Goal: Find specific page/section: Find specific page/section

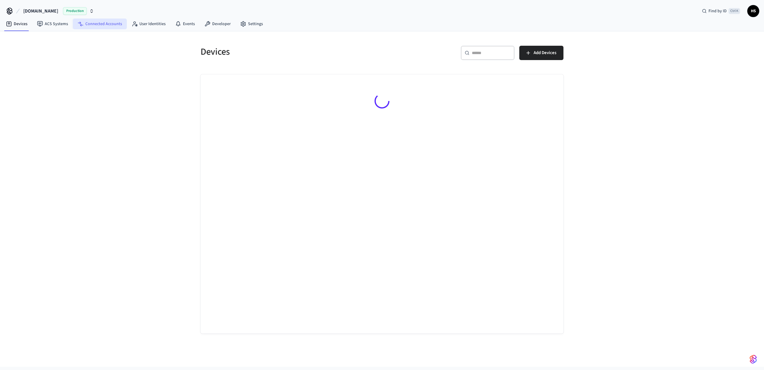
click at [109, 26] on link "Connected Accounts" at bounding box center [100, 24] width 54 height 11
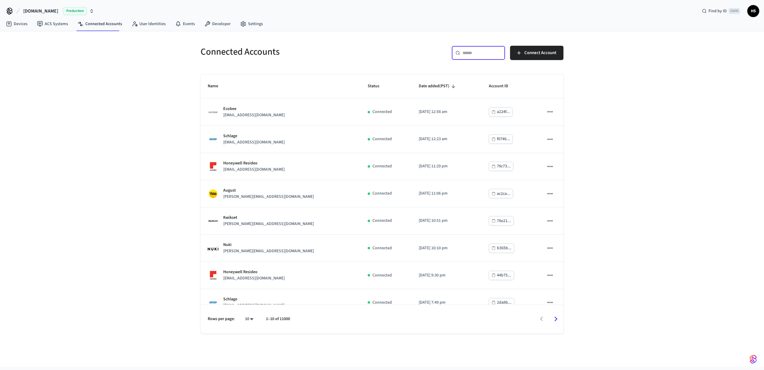
click at [474, 53] on input "text" at bounding box center [482, 53] width 39 height 6
paste input "**********"
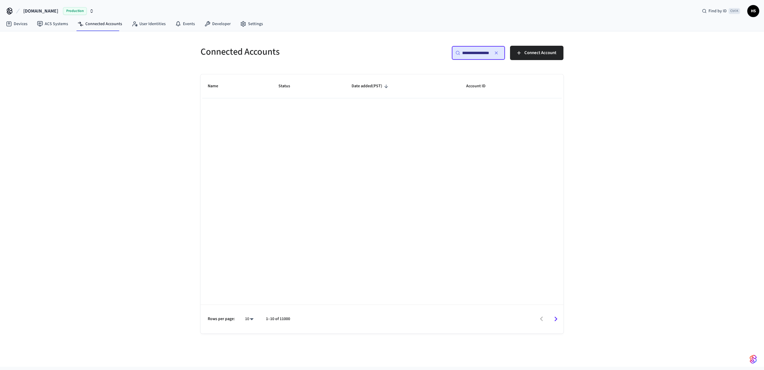
scroll to position [0, 18]
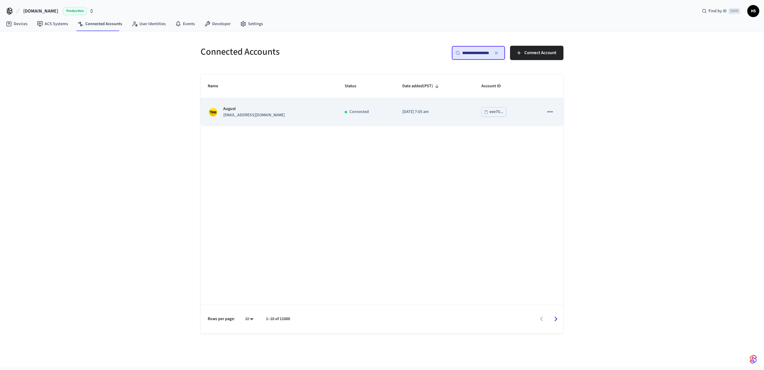
type input "**********"
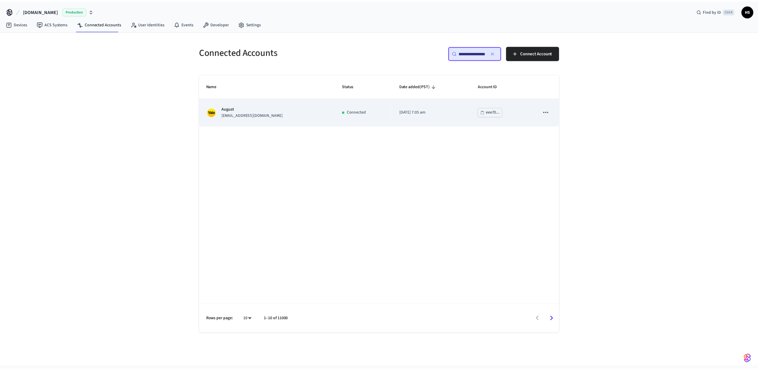
scroll to position [0, 0]
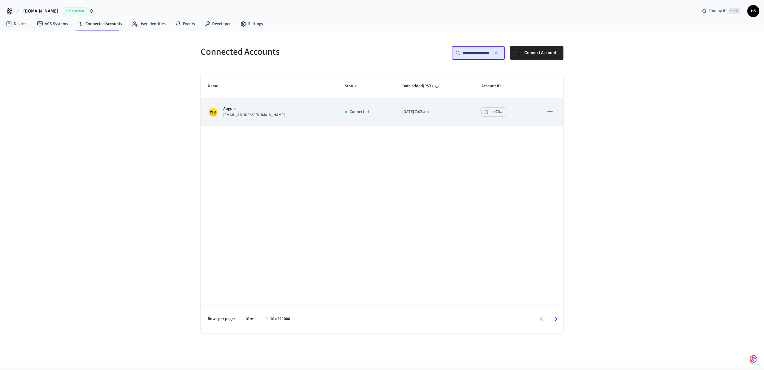
click at [256, 117] on p "seasaltforest@gmail.com" at bounding box center [253, 115] width 61 height 6
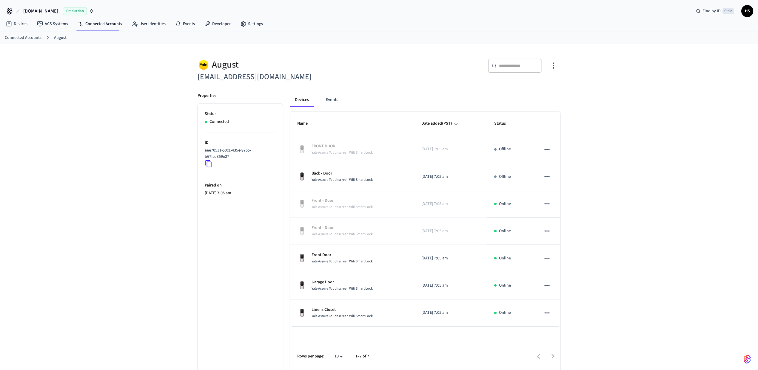
scroll to position [10, 0]
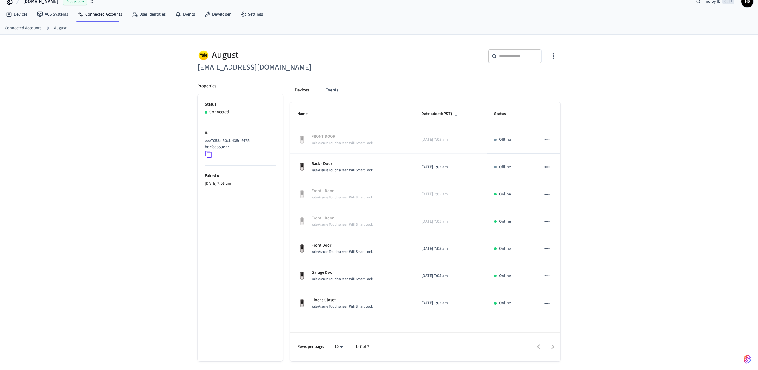
click at [144, 174] on div "August seasaltforest@gmail.com ​ ​ Properties Status Connected ID eee7053a-50c1…" at bounding box center [379, 202] width 758 height 335
click at [89, 147] on div "August seasaltforest@gmail.com ​ ​ Properties Status Connected ID eee7053a-50c1…" at bounding box center [379, 202] width 758 height 335
drag, startPoint x: 632, startPoint y: 133, endPoint x: 630, endPoint y: 138, distance: 5.2
click at [631, 134] on div "August seasaltforest@gmail.com ​ ​ Properties Status Connected ID eee7053a-50c1…" at bounding box center [379, 202] width 758 height 335
